Goal: Book appointment/travel/reservation

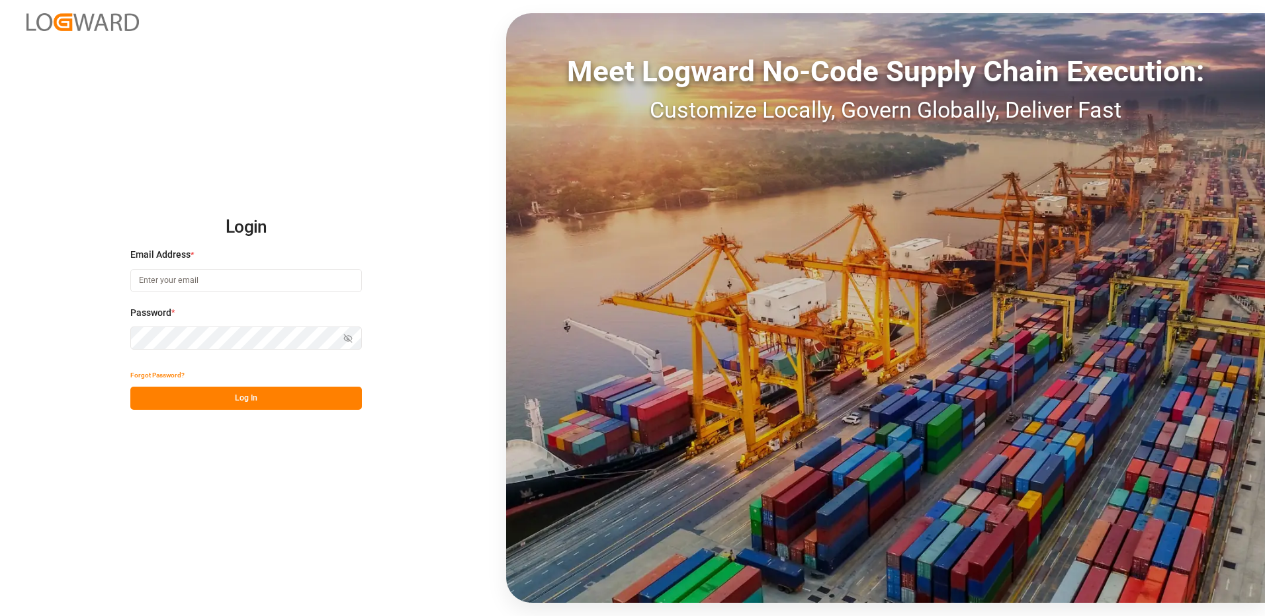
type input "[EMAIL_ADDRESS][DOMAIN_NAME]"
click at [220, 402] on button "Log In" at bounding box center [245, 398] width 231 height 23
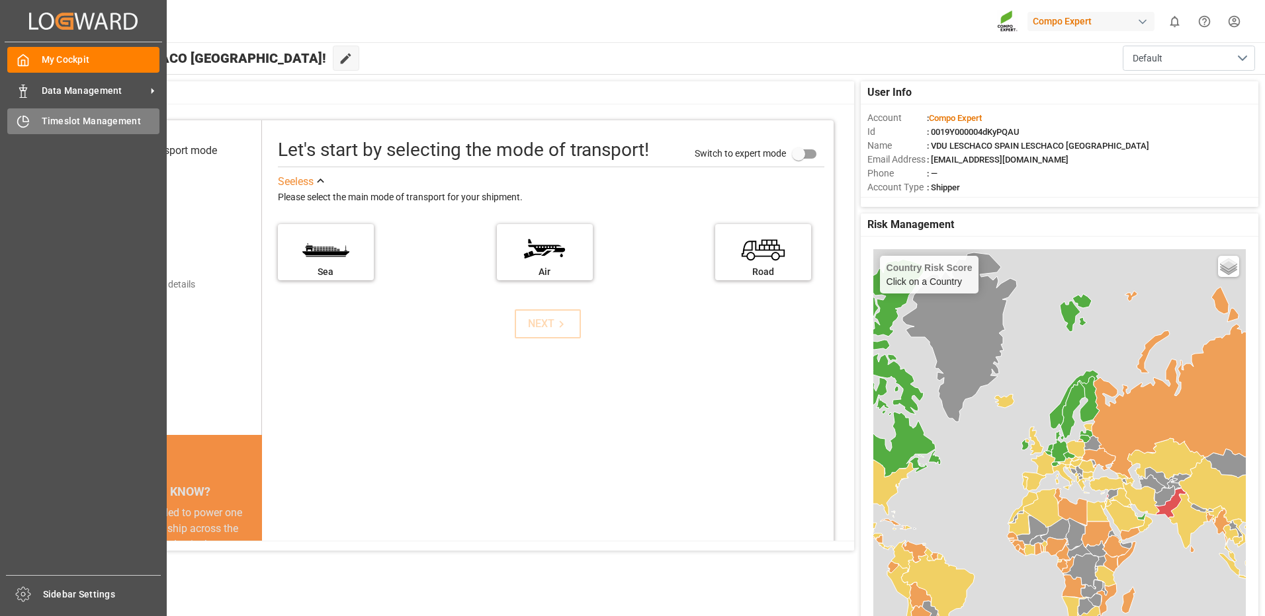
click at [128, 120] on span "Timeslot Management" at bounding box center [101, 121] width 118 height 14
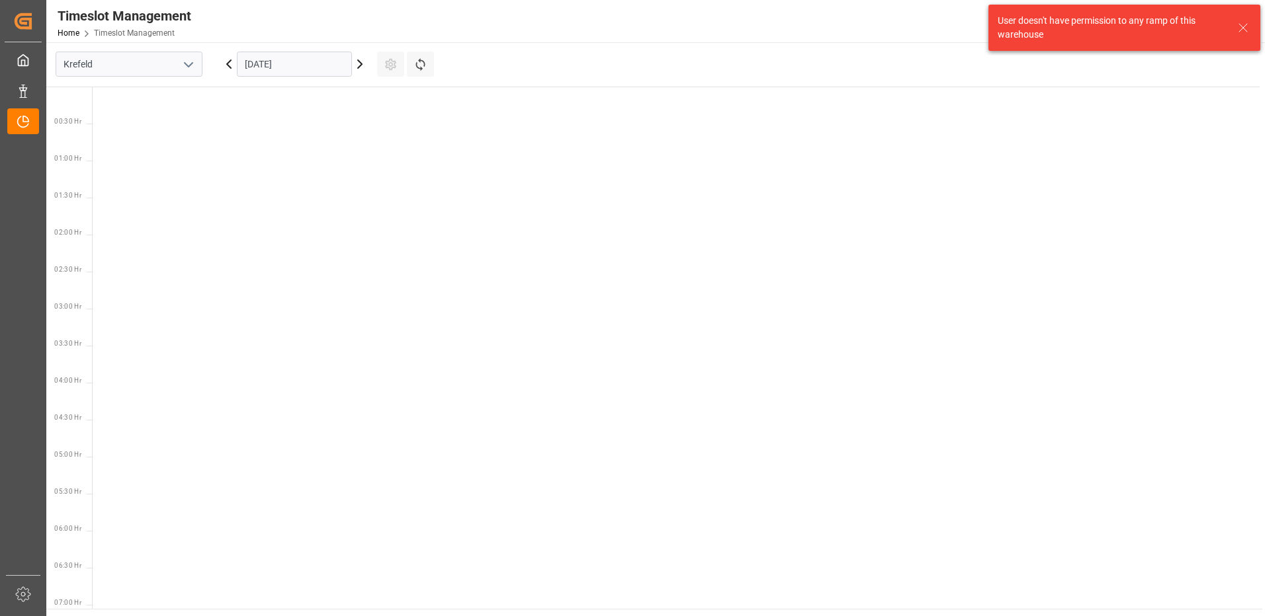
scroll to position [760, 0]
click at [192, 58] on icon "open menu" at bounding box center [189, 65] width 16 height 16
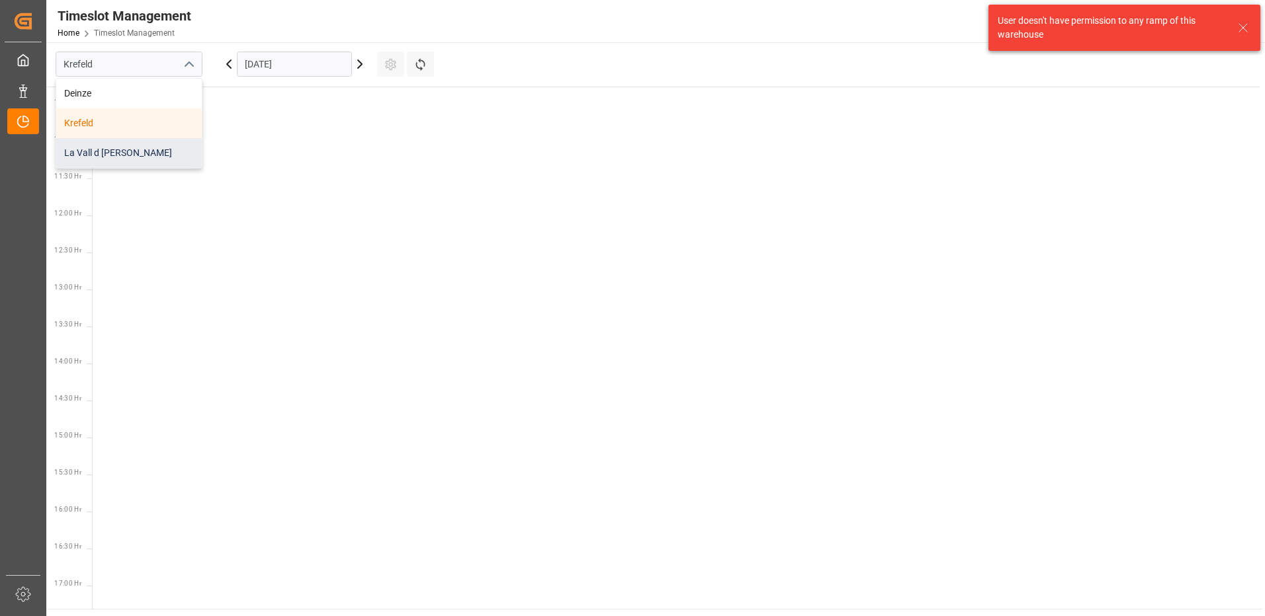
click at [139, 157] on div "La Vall d [PERSON_NAME]" at bounding box center [128, 153] width 145 height 30
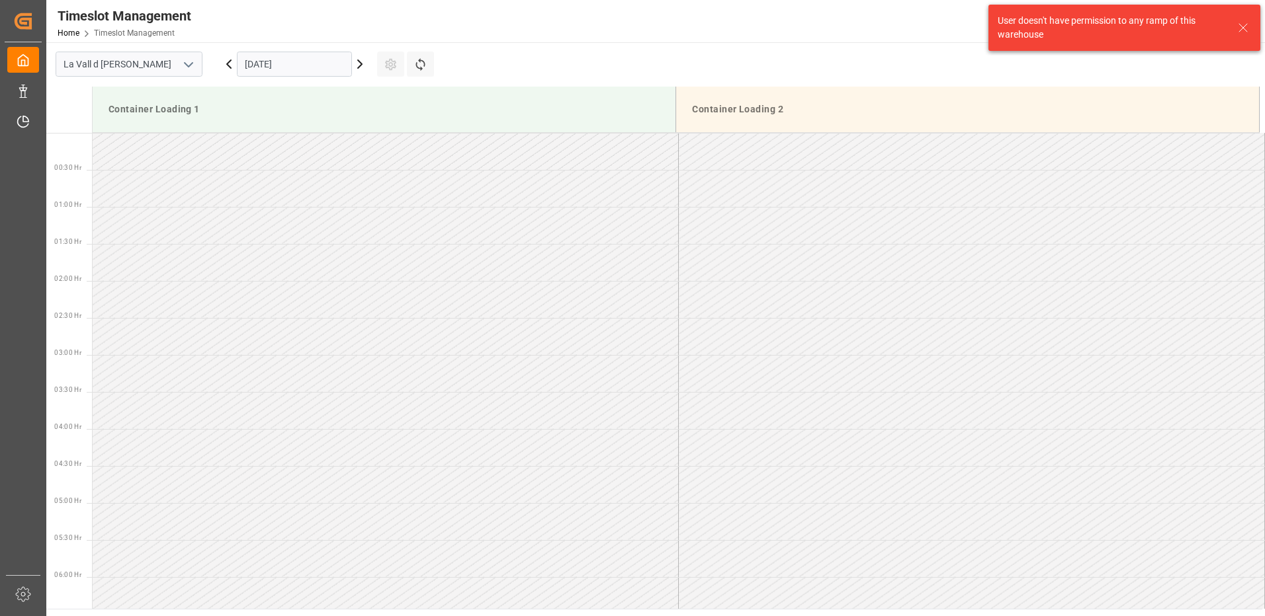
scroll to position [806, 0]
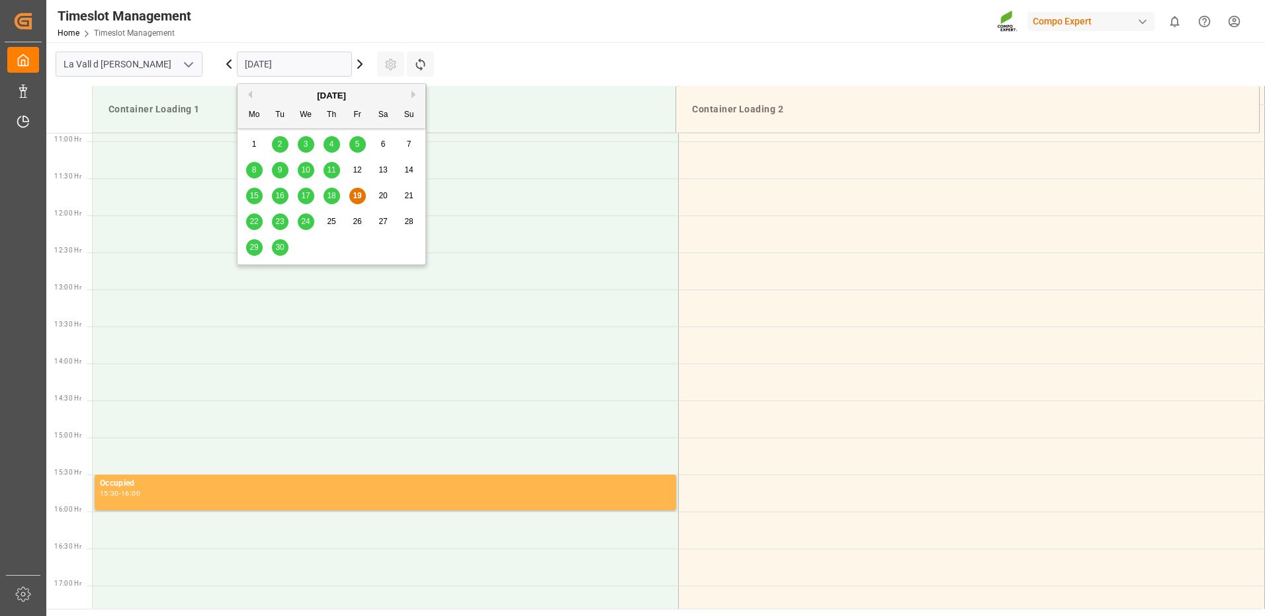
click at [321, 63] on input "[DATE]" at bounding box center [294, 64] width 115 height 25
click at [254, 245] on span "29" at bounding box center [253, 247] width 9 height 9
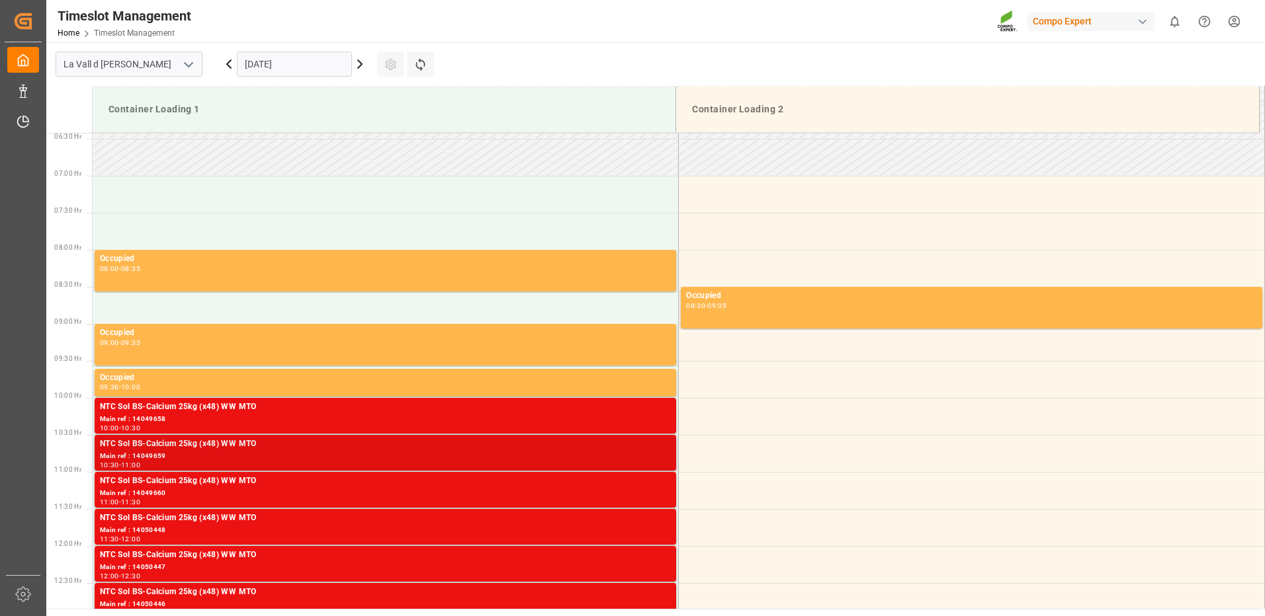
scroll to position [409, 0]
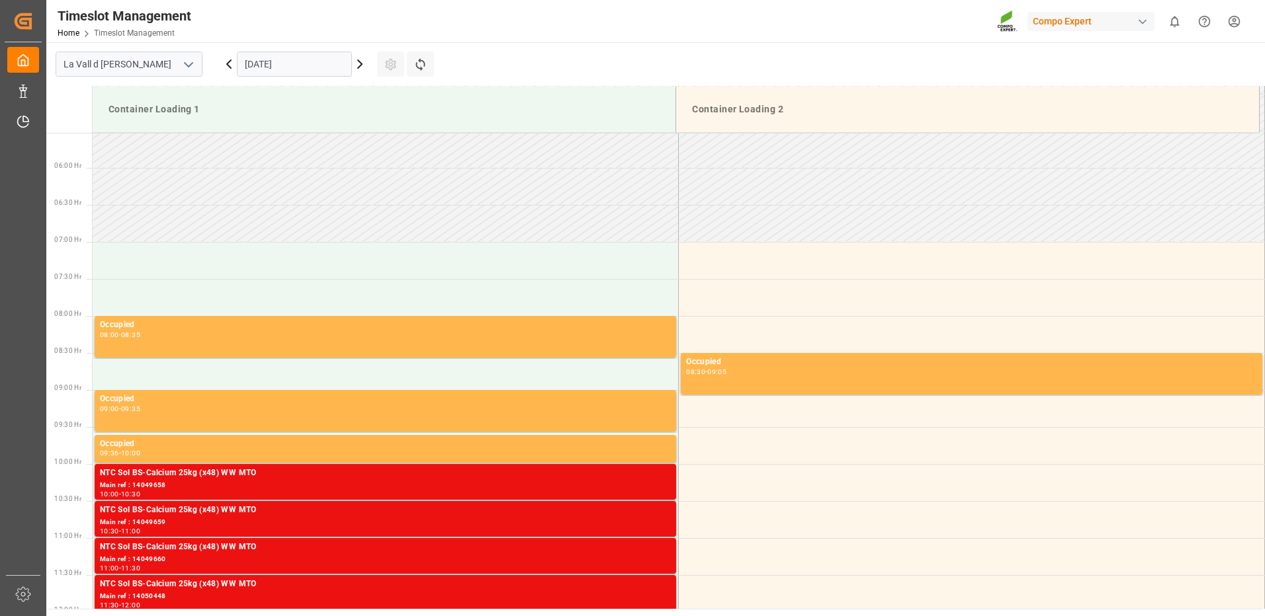
click at [359, 69] on icon at bounding box center [360, 64] width 16 height 16
